Goal: Task Accomplishment & Management: Use online tool/utility

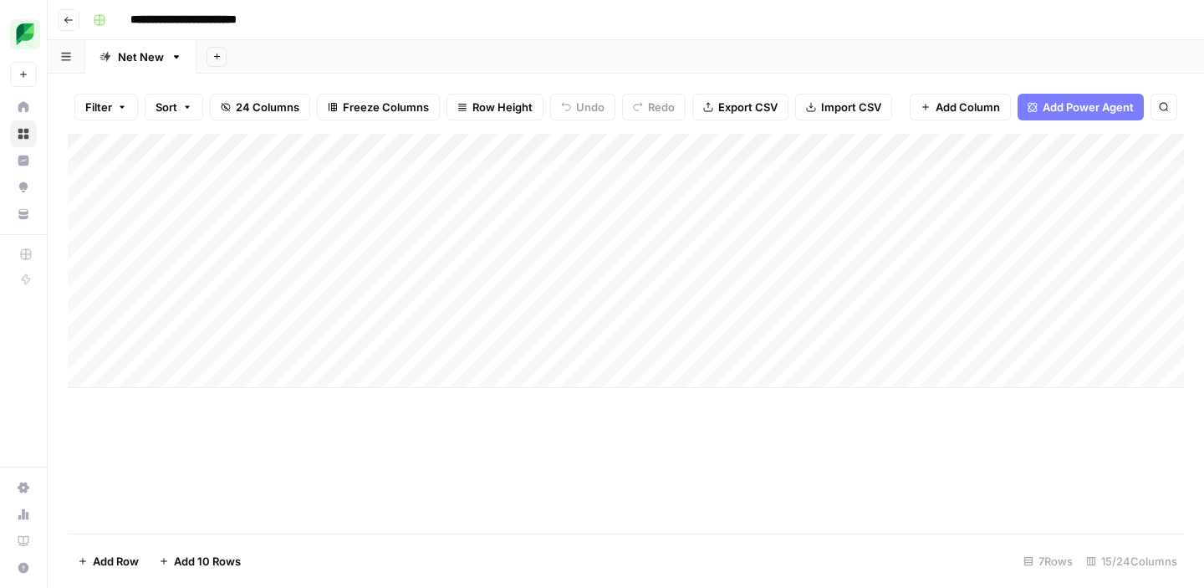
click at [755, 207] on div "Add Column" at bounding box center [626, 261] width 1117 height 254
click at [755, 207] on body "**********" at bounding box center [602, 294] width 1204 height 588
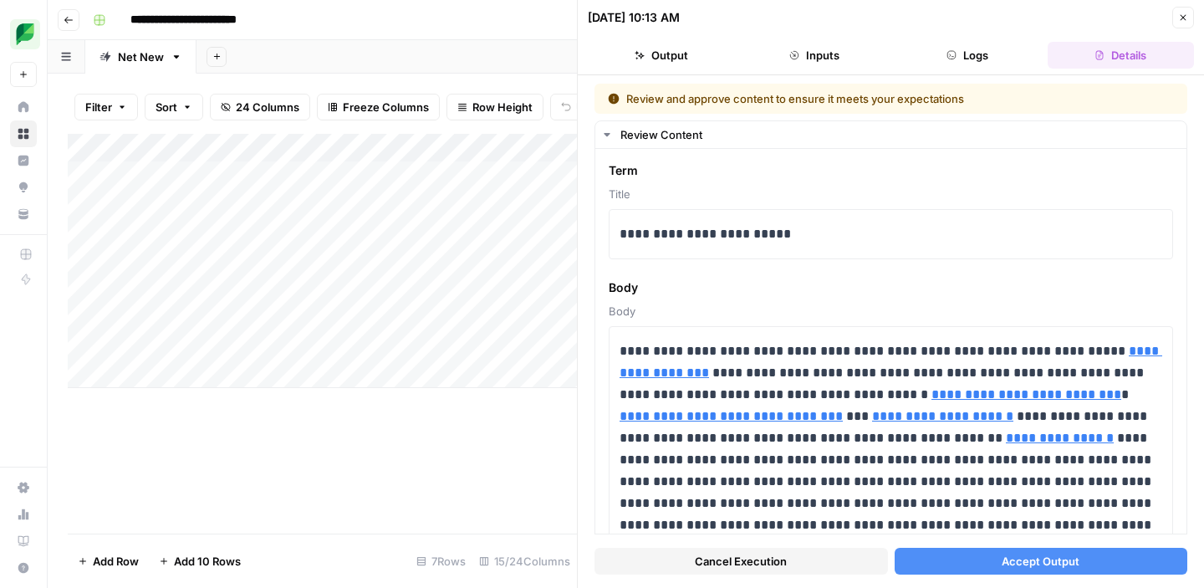
click at [756, 554] on span "Cancel Execution" at bounding box center [741, 561] width 92 height 17
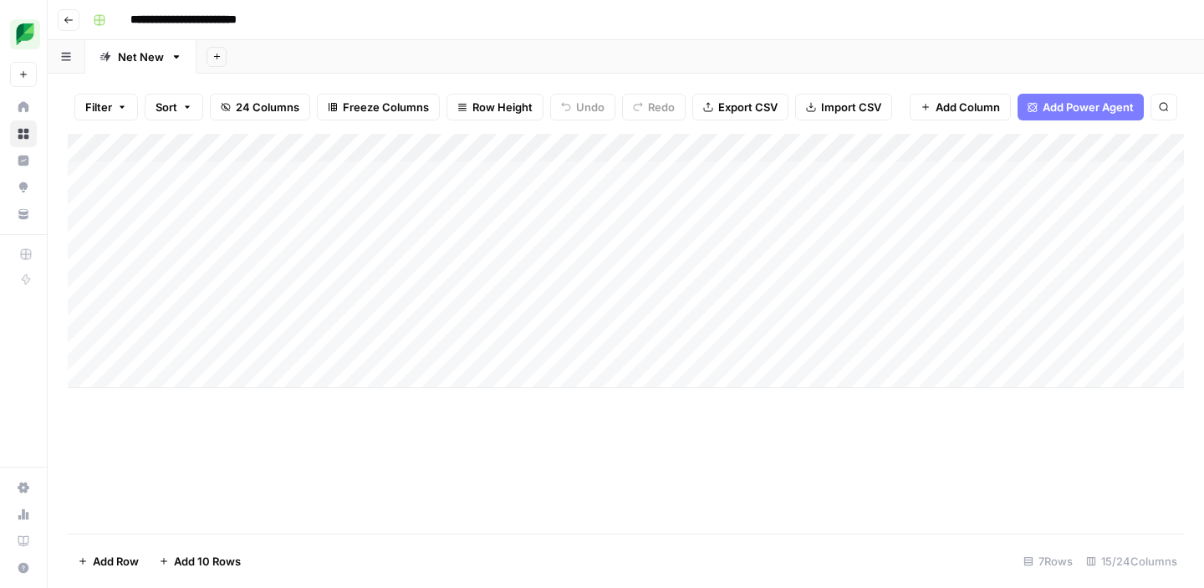
click at [806, 234] on div "Add Column" at bounding box center [626, 261] width 1117 height 254
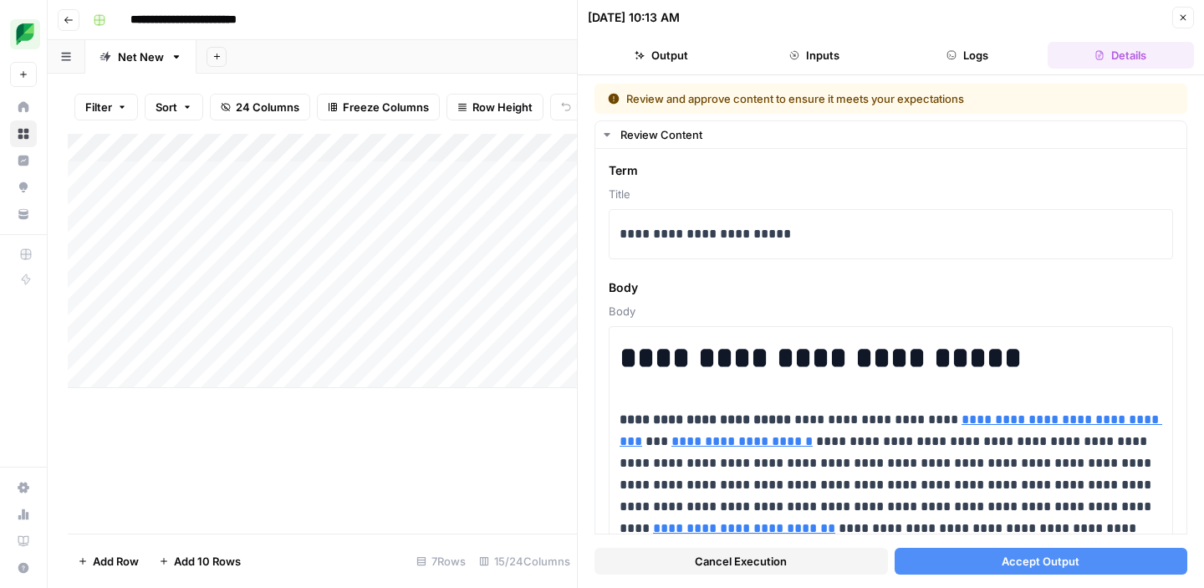
click at [774, 566] on span "Cancel Execution" at bounding box center [741, 561] width 92 height 17
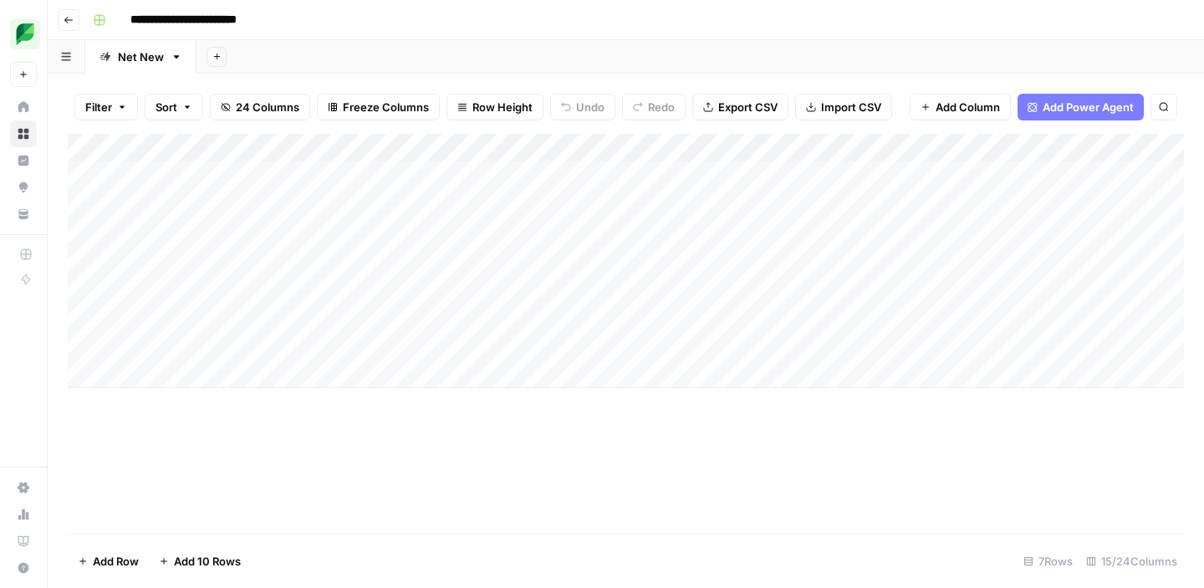
click at [861, 202] on div "Add Column" at bounding box center [626, 261] width 1117 height 254
click at [857, 230] on div "Add Column" at bounding box center [626, 261] width 1117 height 254
click at [779, 200] on div "Add Column" at bounding box center [626, 261] width 1117 height 254
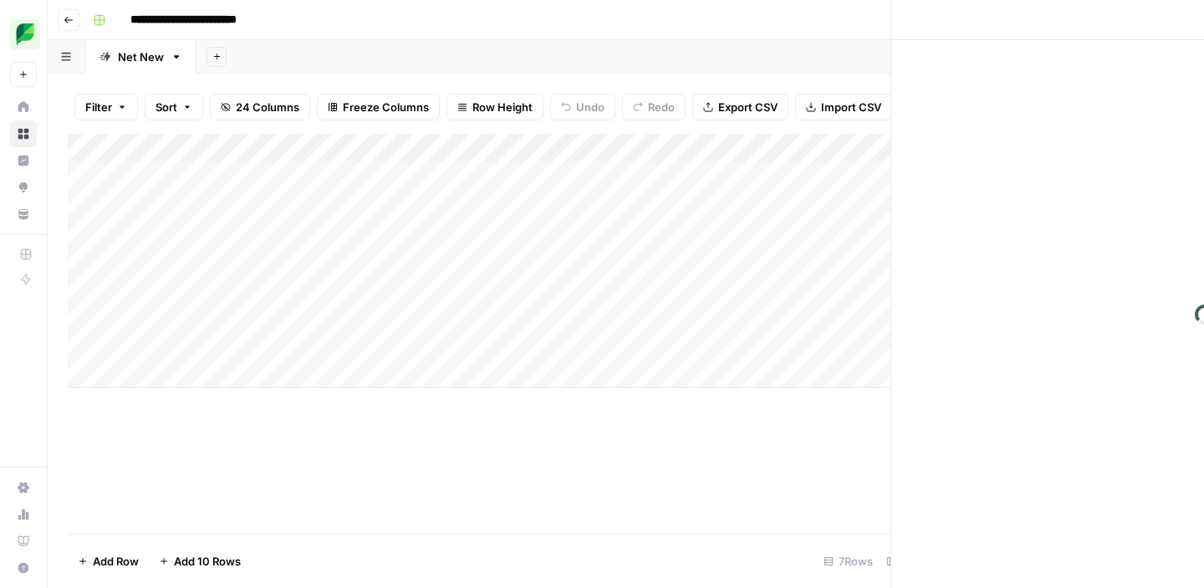
click at [779, 200] on div at bounding box center [777, 203] width 197 height 31
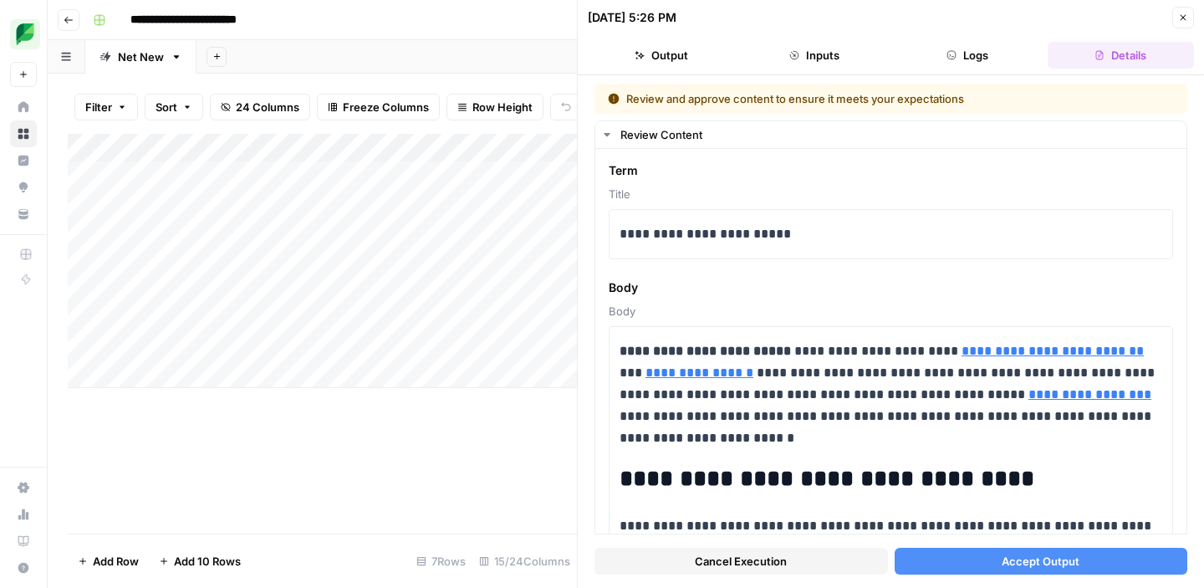
click at [1188, 15] on icon "button" at bounding box center [1183, 18] width 10 height 10
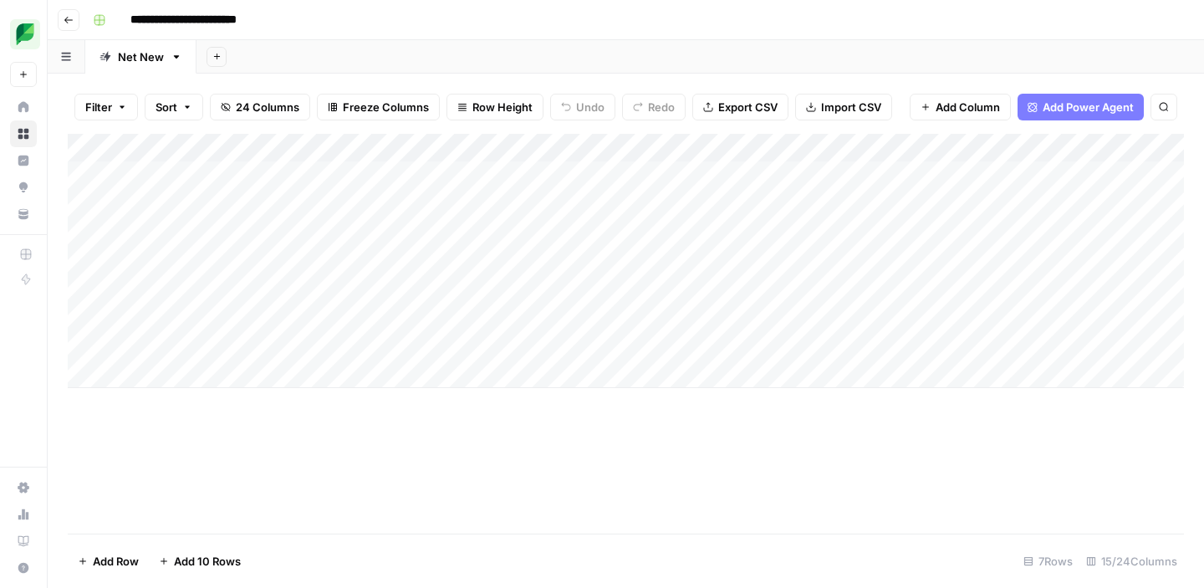
click at [771, 204] on div "Add Column" at bounding box center [626, 261] width 1117 height 254
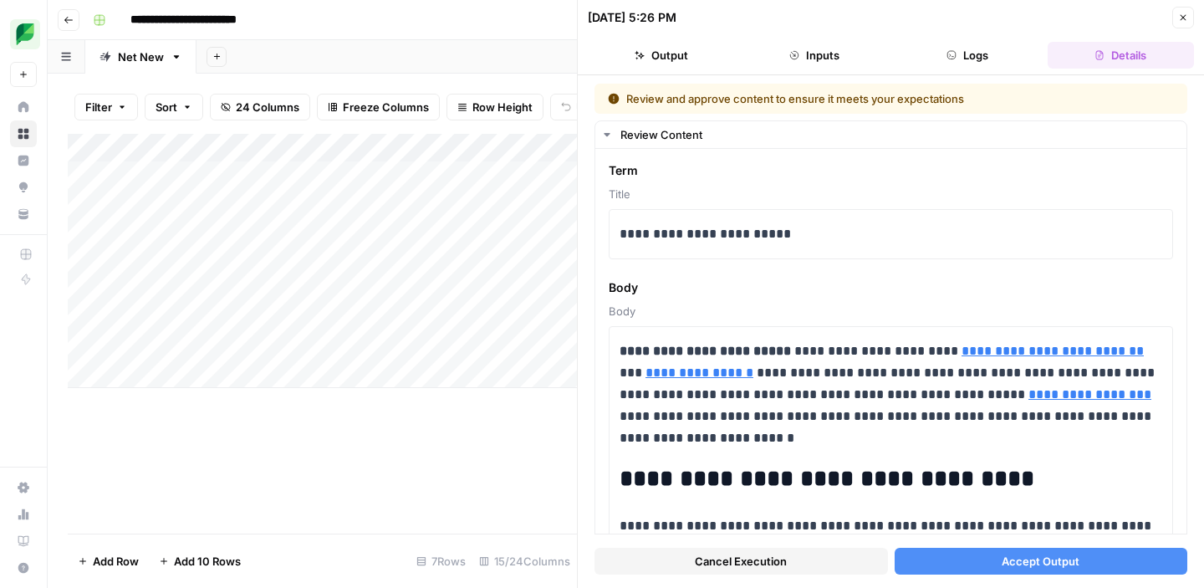
click at [922, 556] on button "Accept Output" at bounding box center [1042, 561] width 294 height 27
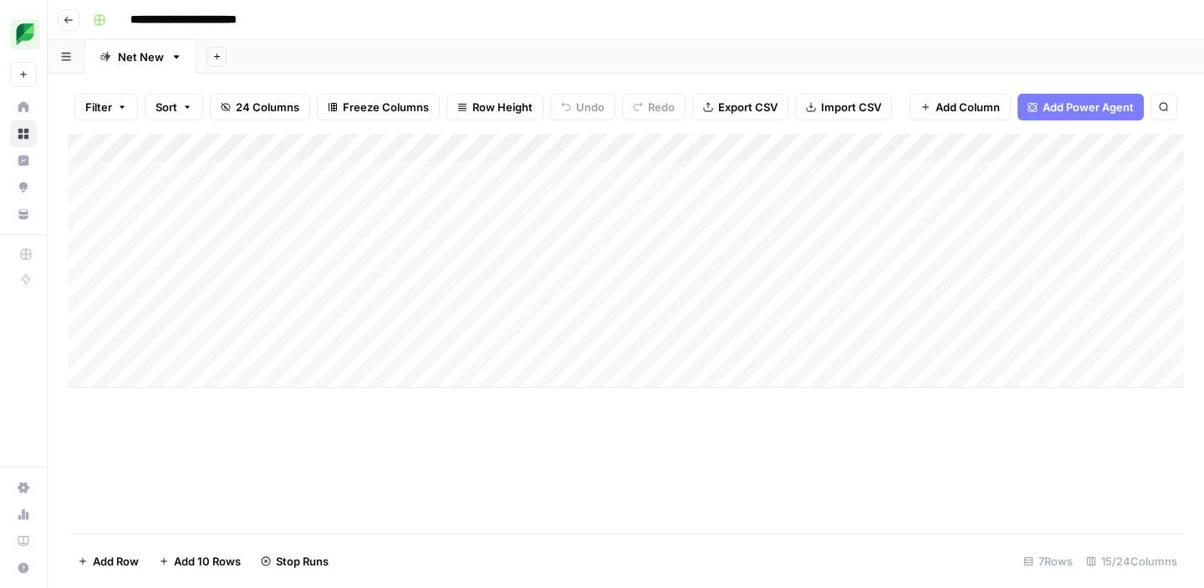
click at [782, 233] on div "Add Column" at bounding box center [626, 261] width 1117 height 254
click at [782, 233] on div at bounding box center [777, 232] width 197 height 31
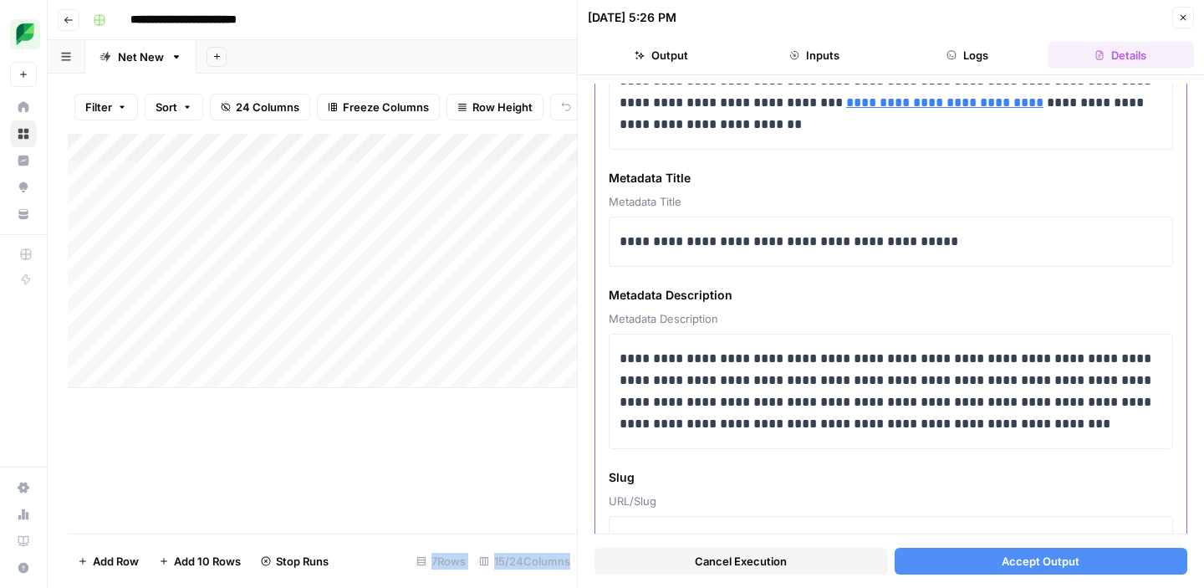
scroll to position [3994, 0]
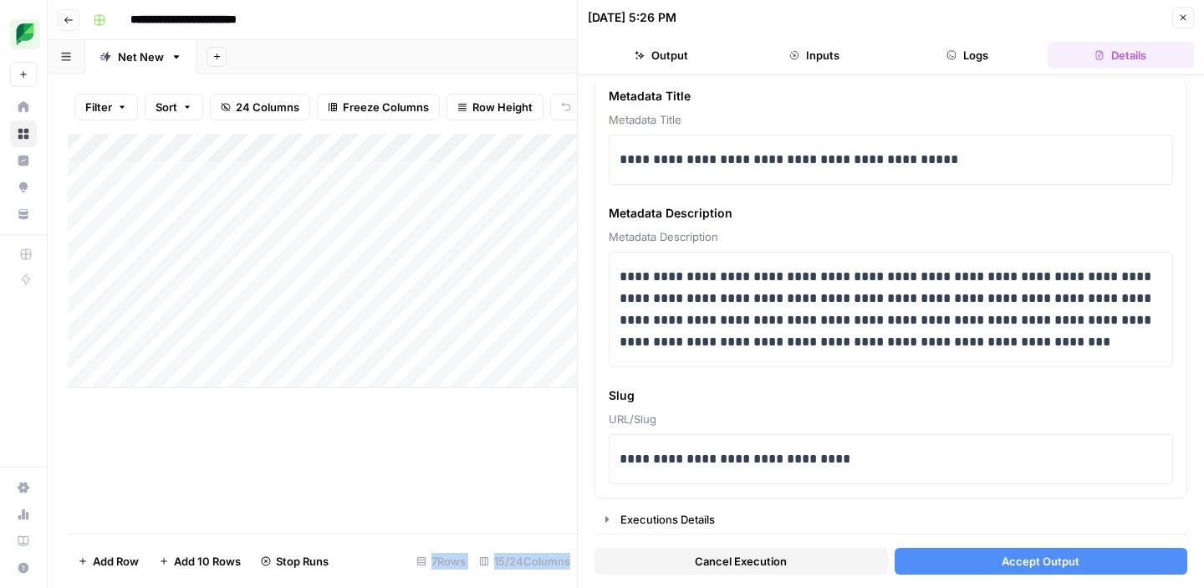
click at [958, 567] on button "Accept Output" at bounding box center [1042, 561] width 294 height 27
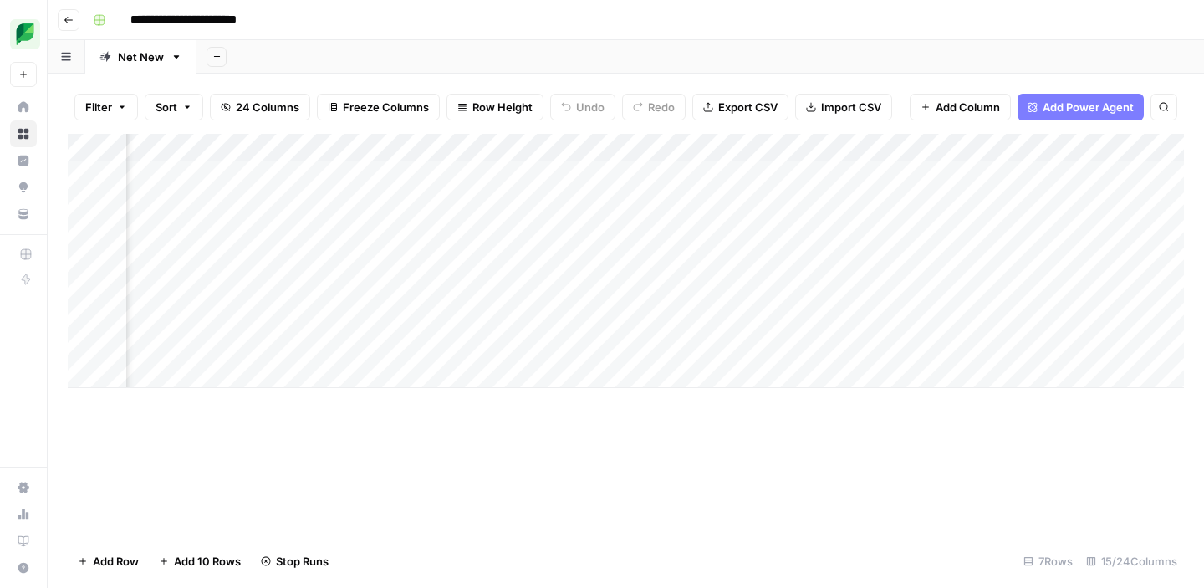
scroll to position [0, 524]
